Goal: Transaction & Acquisition: Purchase product/service

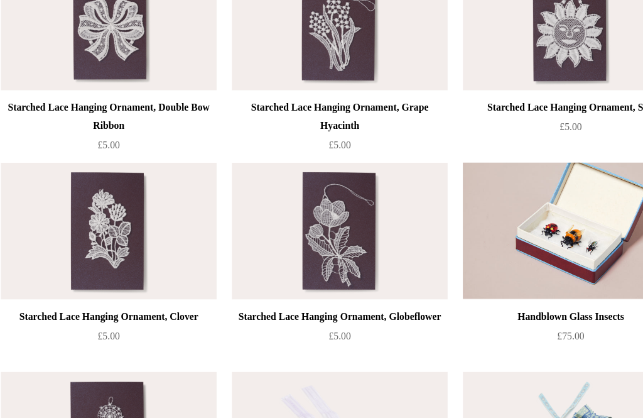
scroll to position [1133, 0]
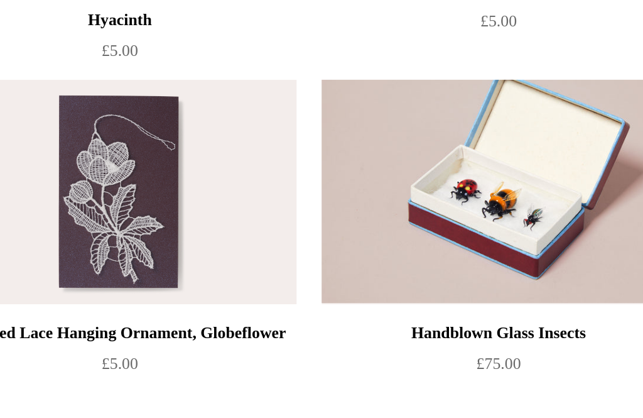
click at [395, 168] on img at bounding box center [484, 224] width 178 height 113
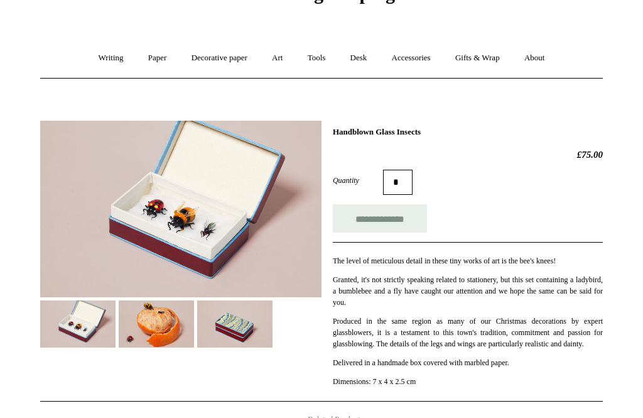
scroll to position [72, 0]
click at [179, 331] on img at bounding box center [156, 323] width 75 height 47
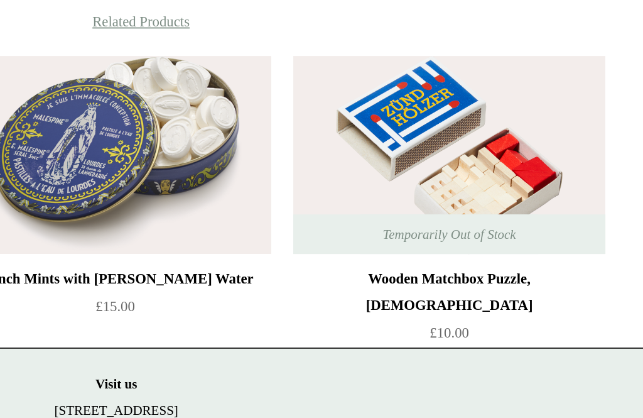
scroll to position [377, 0]
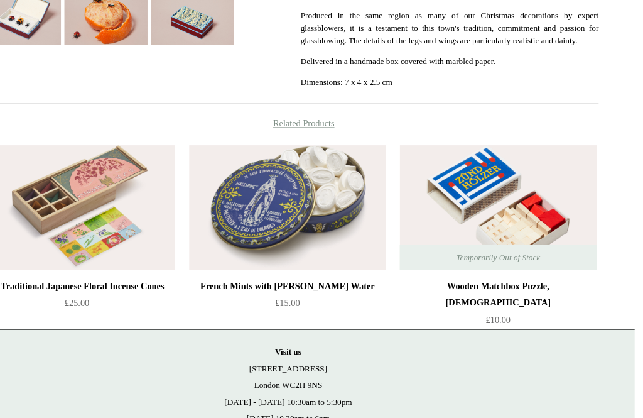
click at [482, 205] on img at bounding box center [512, 190] width 178 height 113
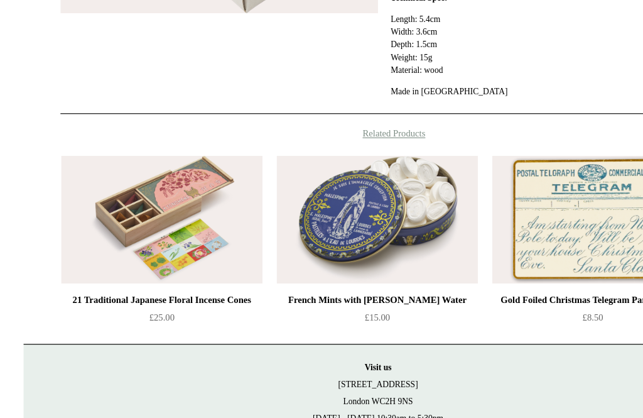
scroll to position [415, 0]
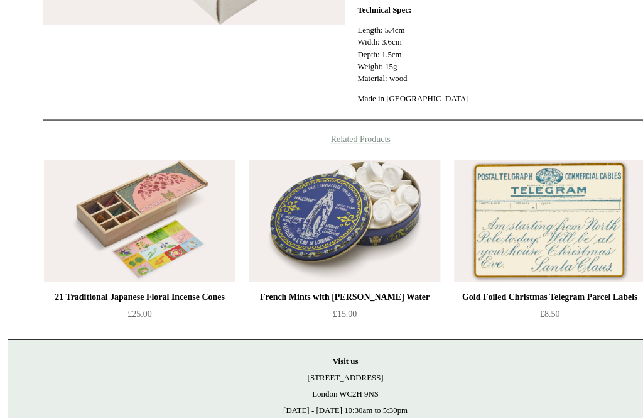
click at [152, 212] on img at bounding box center [130, 206] width 178 height 113
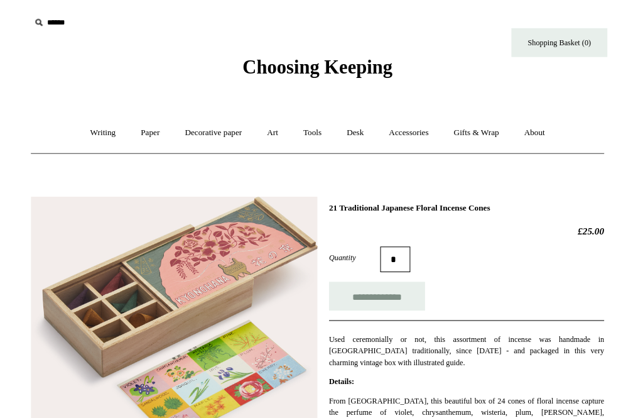
click at [88, 21] on input "text" at bounding box center [117, 22] width 155 height 23
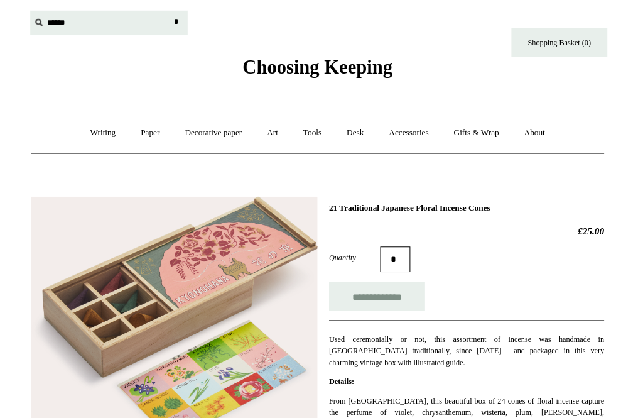
click at [90, 26] on input "text" at bounding box center [117, 22] width 155 height 23
type input "*********"
click at [177, 21] on input "*" at bounding box center [183, 22] width 13 height 22
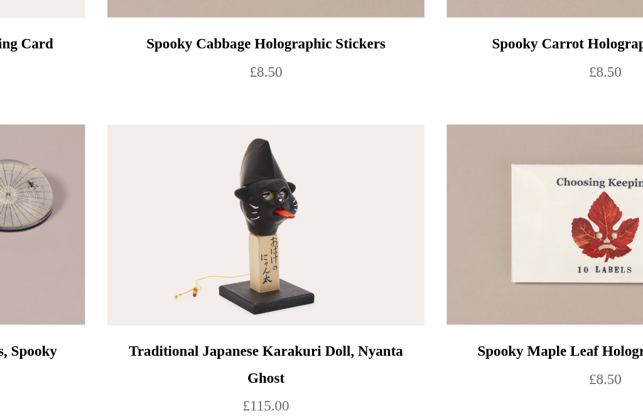
scroll to position [664, 0]
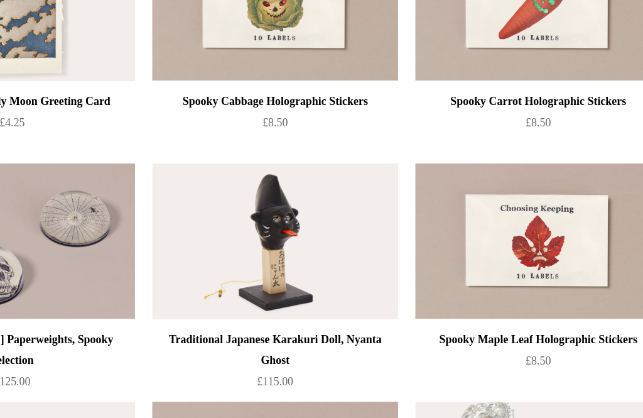
click at [209, 183] on img at bounding box center [293, 175] width 178 height 113
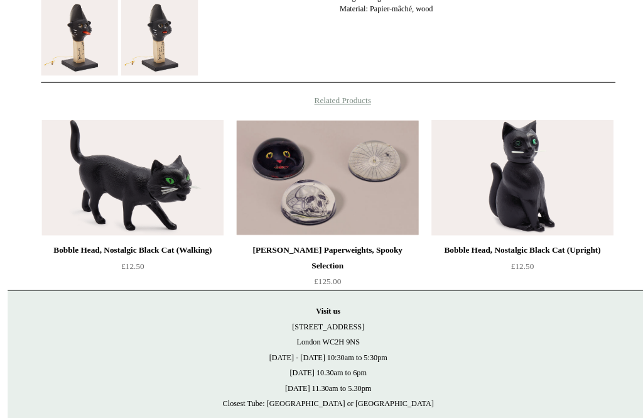
scroll to position [503, 0]
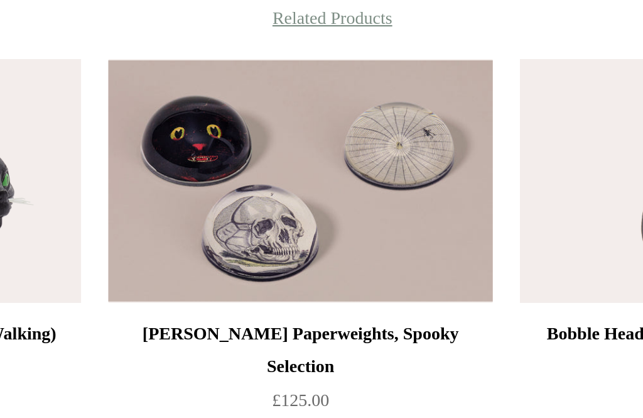
click at [232, 94] on img at bounding box center [321, 150] width 178 height 113
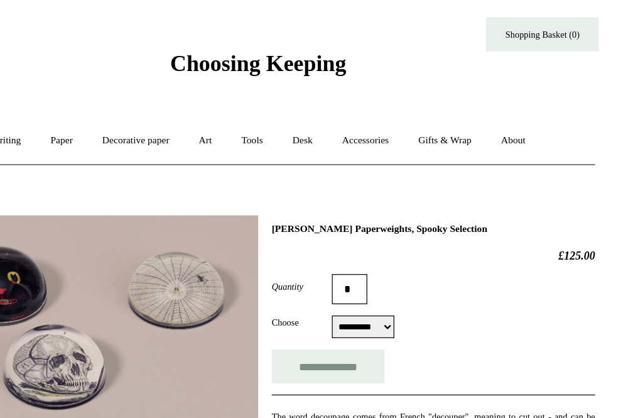
scroll to position [12, 0]
